Goal: Find specific page/section

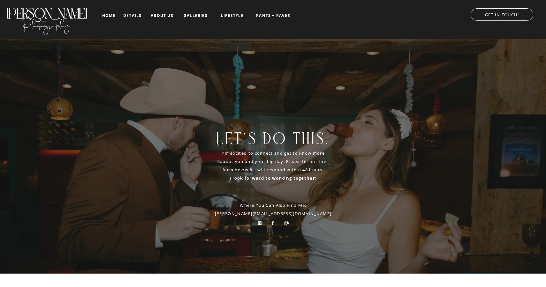
click at [186, 17] on nav "galleries" at bounding box center [195, 15] width 27 height 4
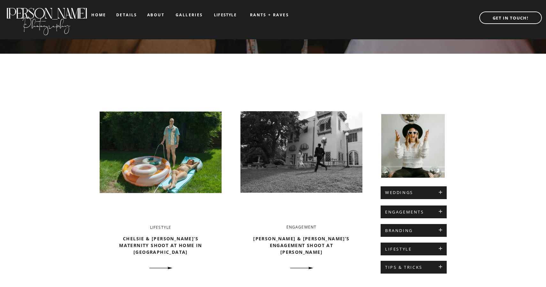
scroll to position [170, 0]
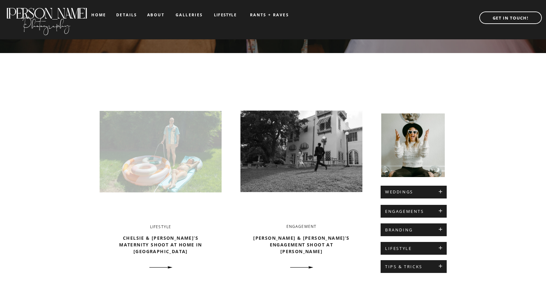
click at [132, 163] on img at bounding box center [161, 151] width 122 height 129
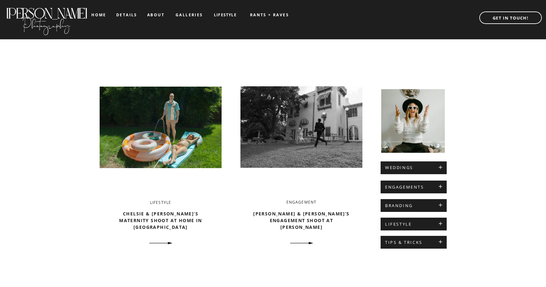
scroll to position [197, 0]
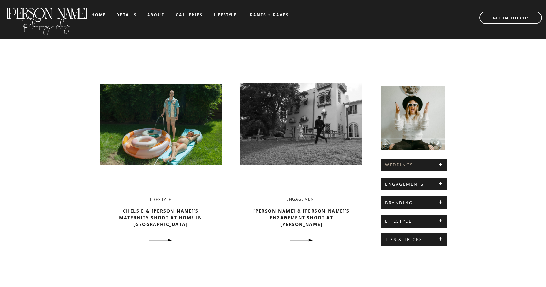
click at [405, 165] on h2 "WEDDINGS" at bounding box center [413, 164] width 57 height 5
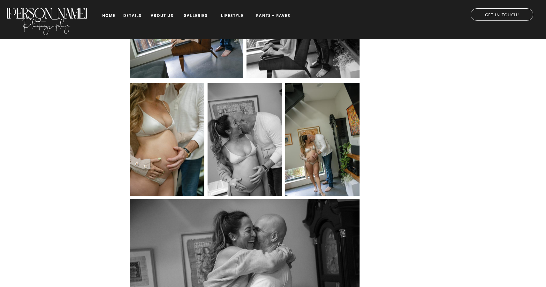
scroll to position [2905, 0]
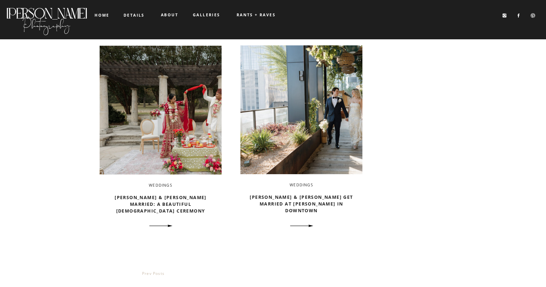
scroll to position [1040, 0]
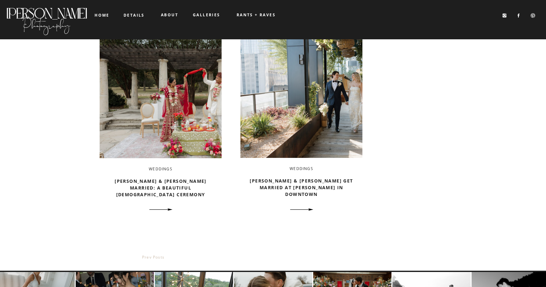
click at [140, 10] on div at bounding box center [272, 19] width 560 height 39
click at [140, 15] on b "details" at bounding box center [134, 14] width 21 height 5
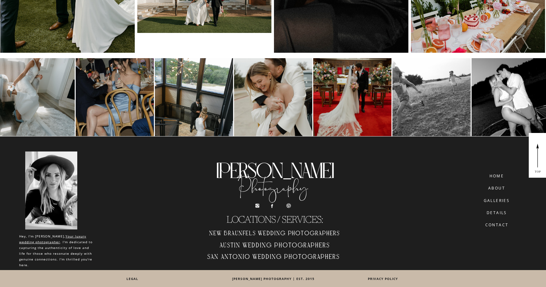
scroll to position [3188, 0]
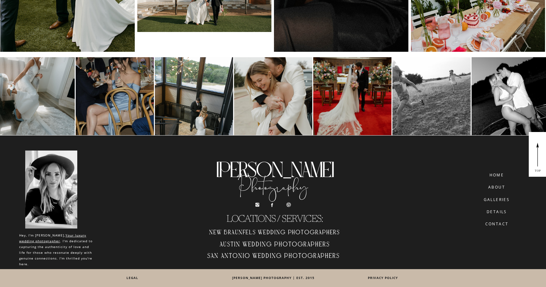
click at [227, 245] on h2 "Austin Wedding Photographers" at bounding box center [275, 245] width 144 height 11
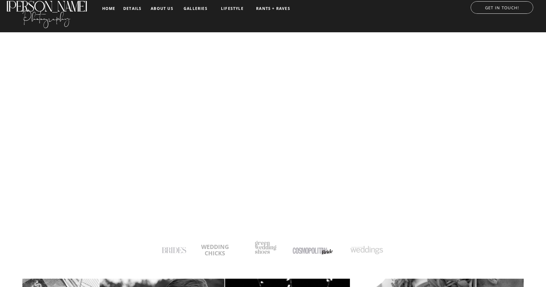
scroll to position [6, 0]
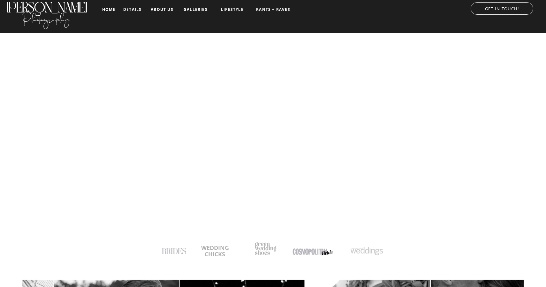
click at [136, 10] on nav "details" at bounding box center [132, 9] width 18 height 4
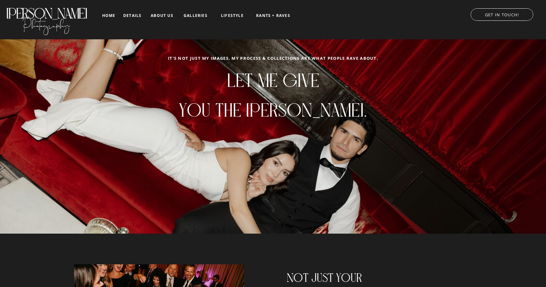
click at [477, 15] on p "GET IN TOUCH!" at bounding box center [502, 14] width 75 height 6
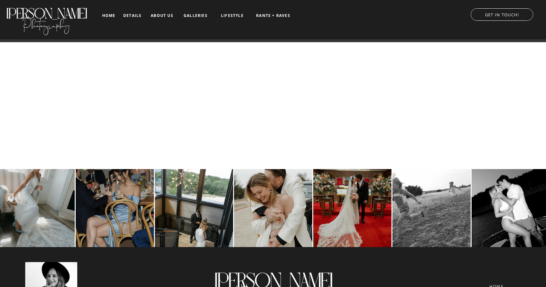
scroll to position [619, 0]
